Goal: Task Accomplishment & Management: Manage account settings

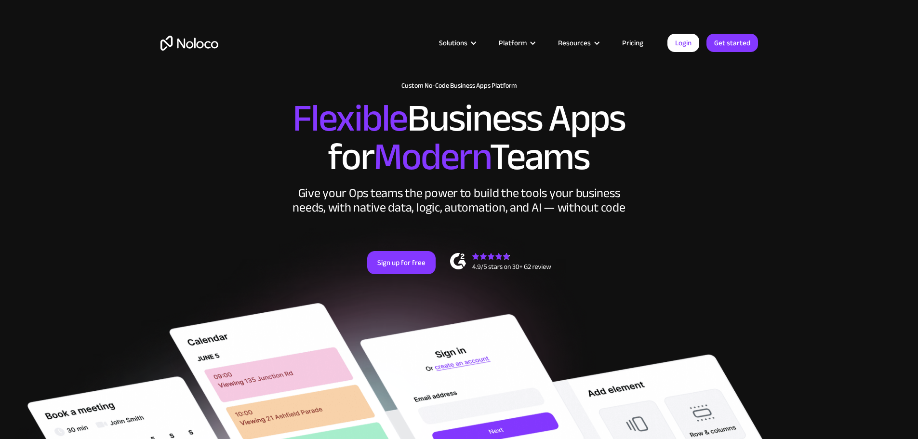
click at [686, 46] on link "Login" at bounding box center [683, 43] width 32 height 18
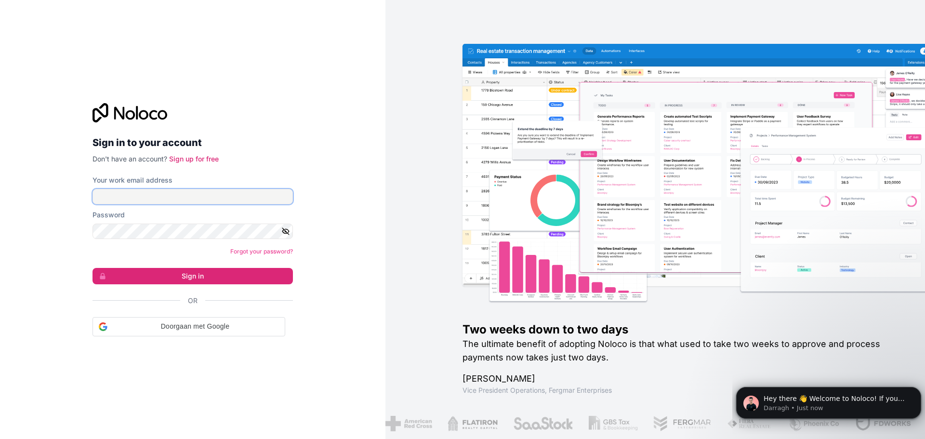
click at [213, 197] on input "Your work email address" at bounding box center [192, 196] width 200 height 15
type input "[PERSON_NAME][EMAIL_ADDRESS][DOMAIN_NAME]"
